Goal: Transaction & Acquisition: Purchase product/service

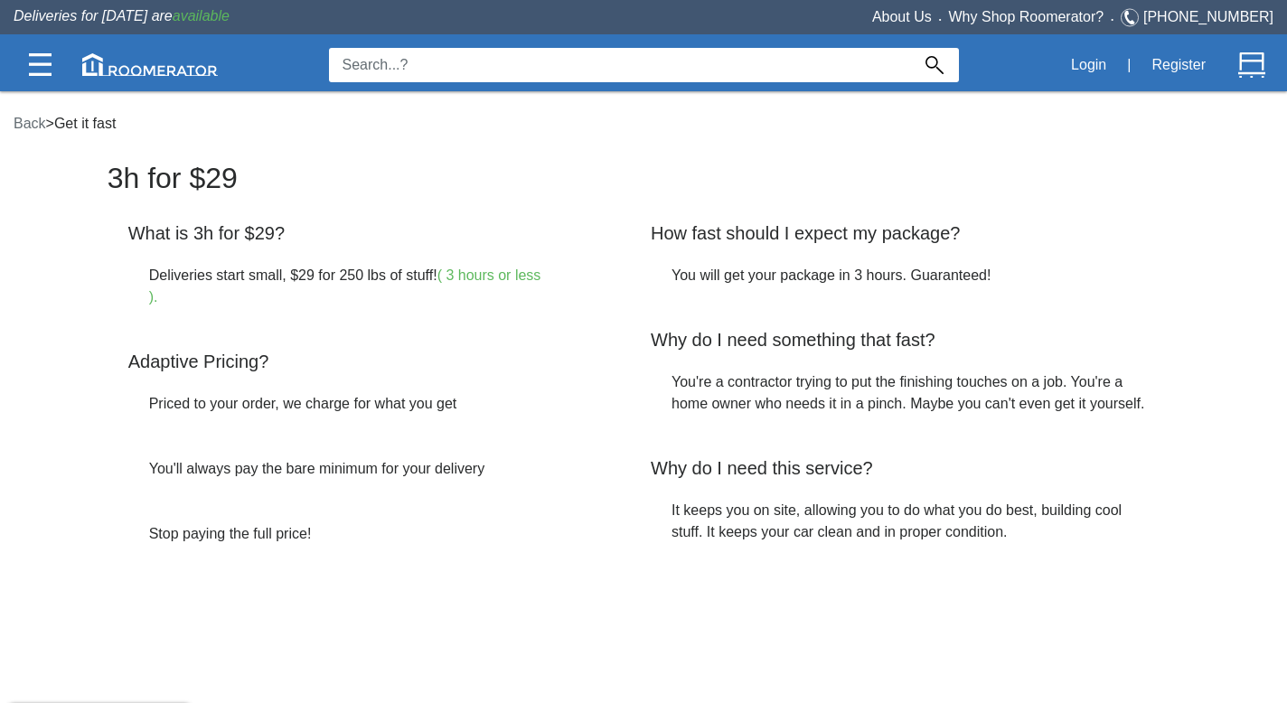
click at [184, 181] on h2 "3h for $29" at bounding box center [644, 189] width 1073 height 53
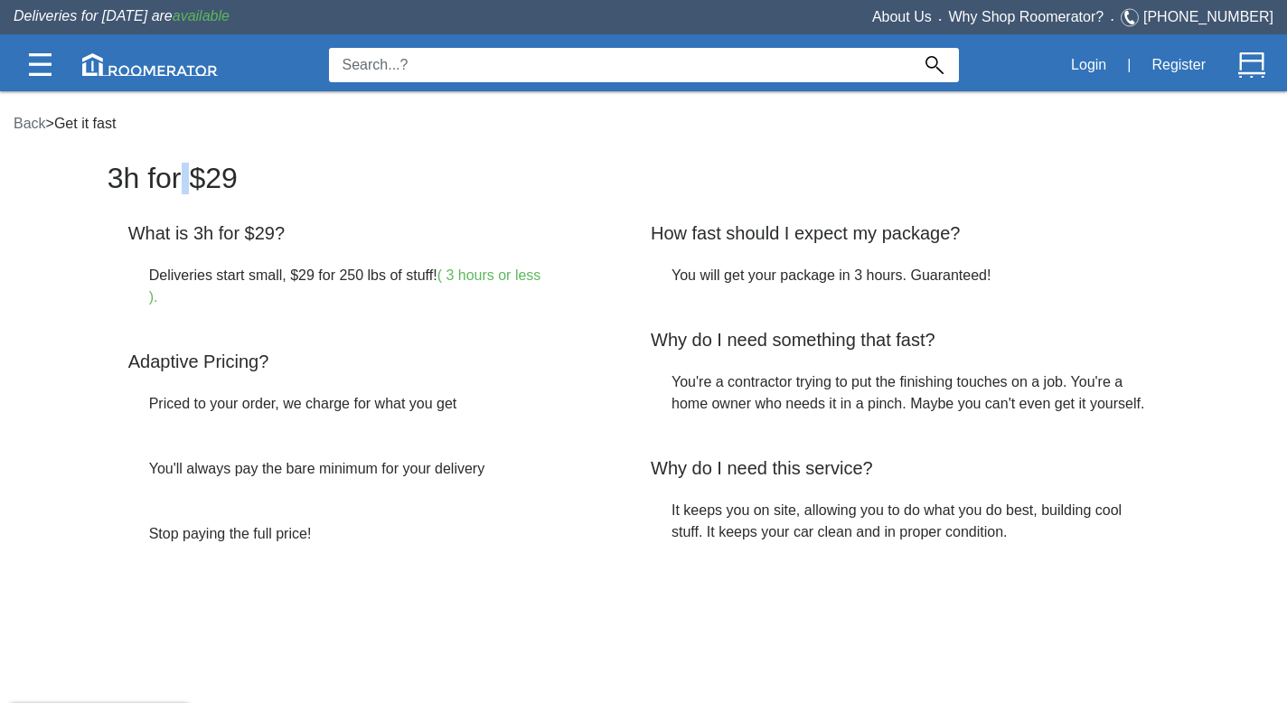
click at [184, 181] on h2 "3h for $29" at bounding box center [644, 189] width 1073 height 53
